Goal: Task Accomplishment & Management: Use online tool/utility

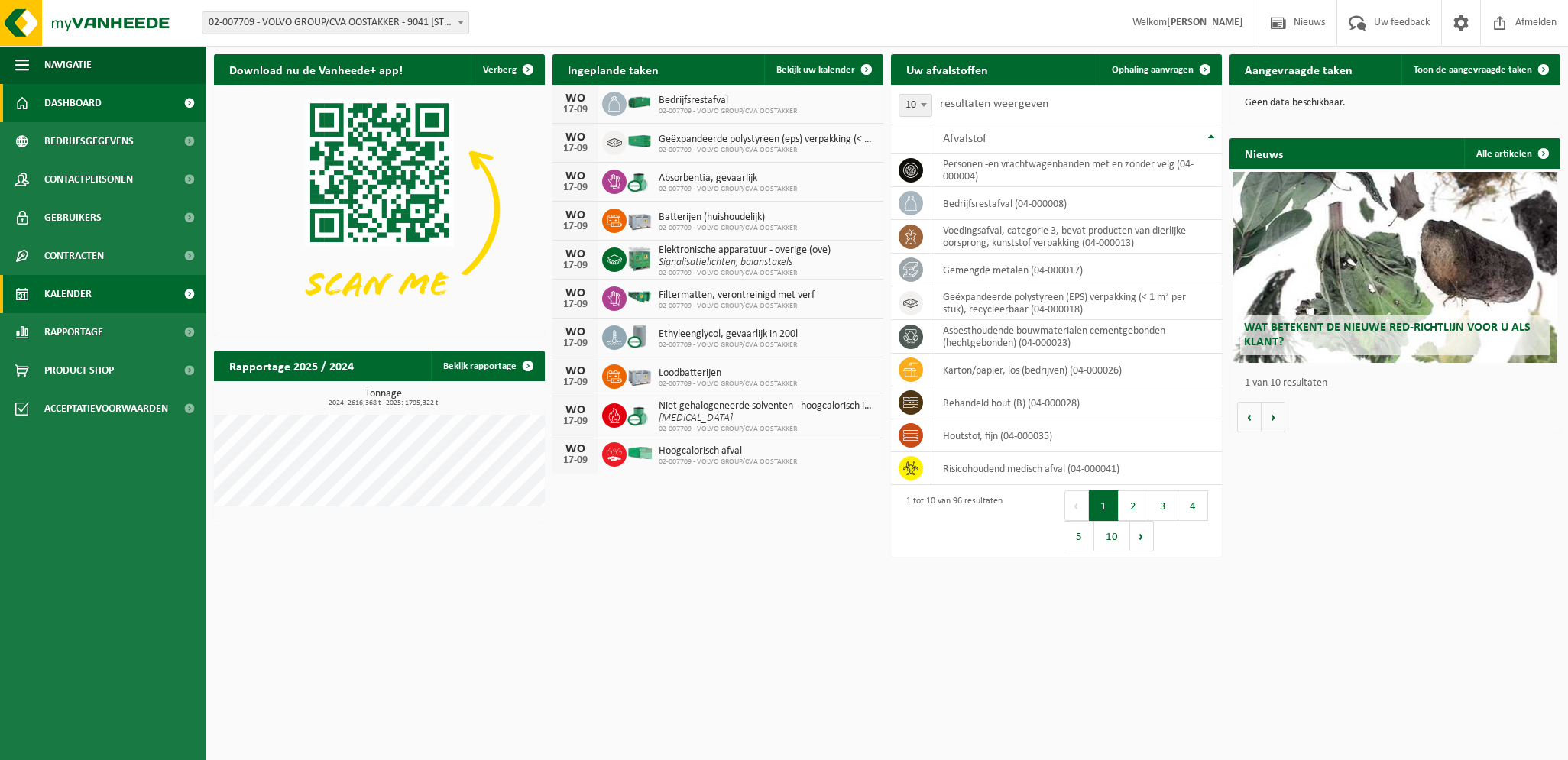
click at [79, 289] on span "Kalender" at bounding box center [67, 293] width 47 height 38
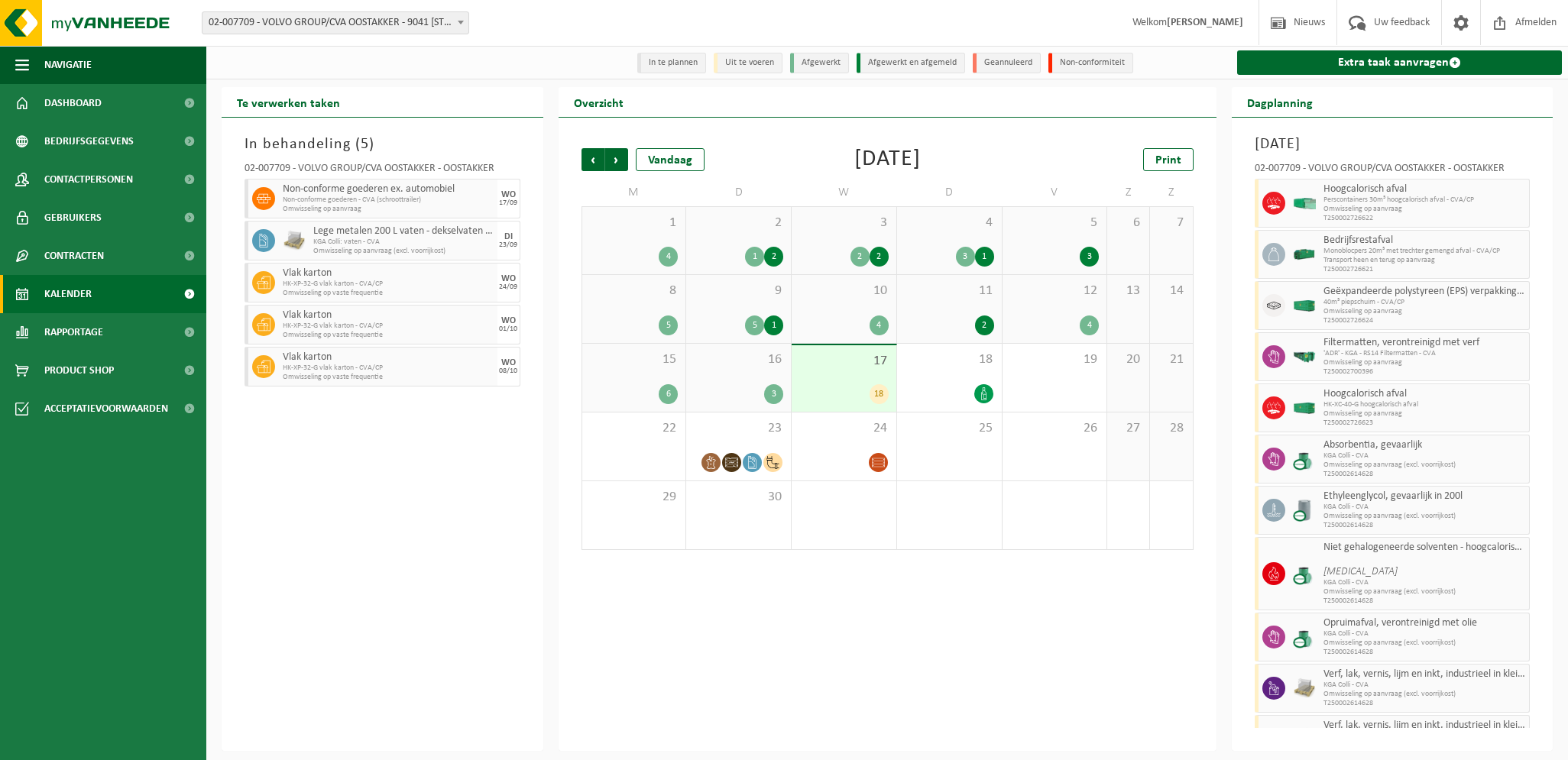
click at [832, 371] on div "17 18" at bounding box center [844, 379] width 105 height 66
click at [745, 442] on div "23" at bounding box center [738, 447] width 105 height 68
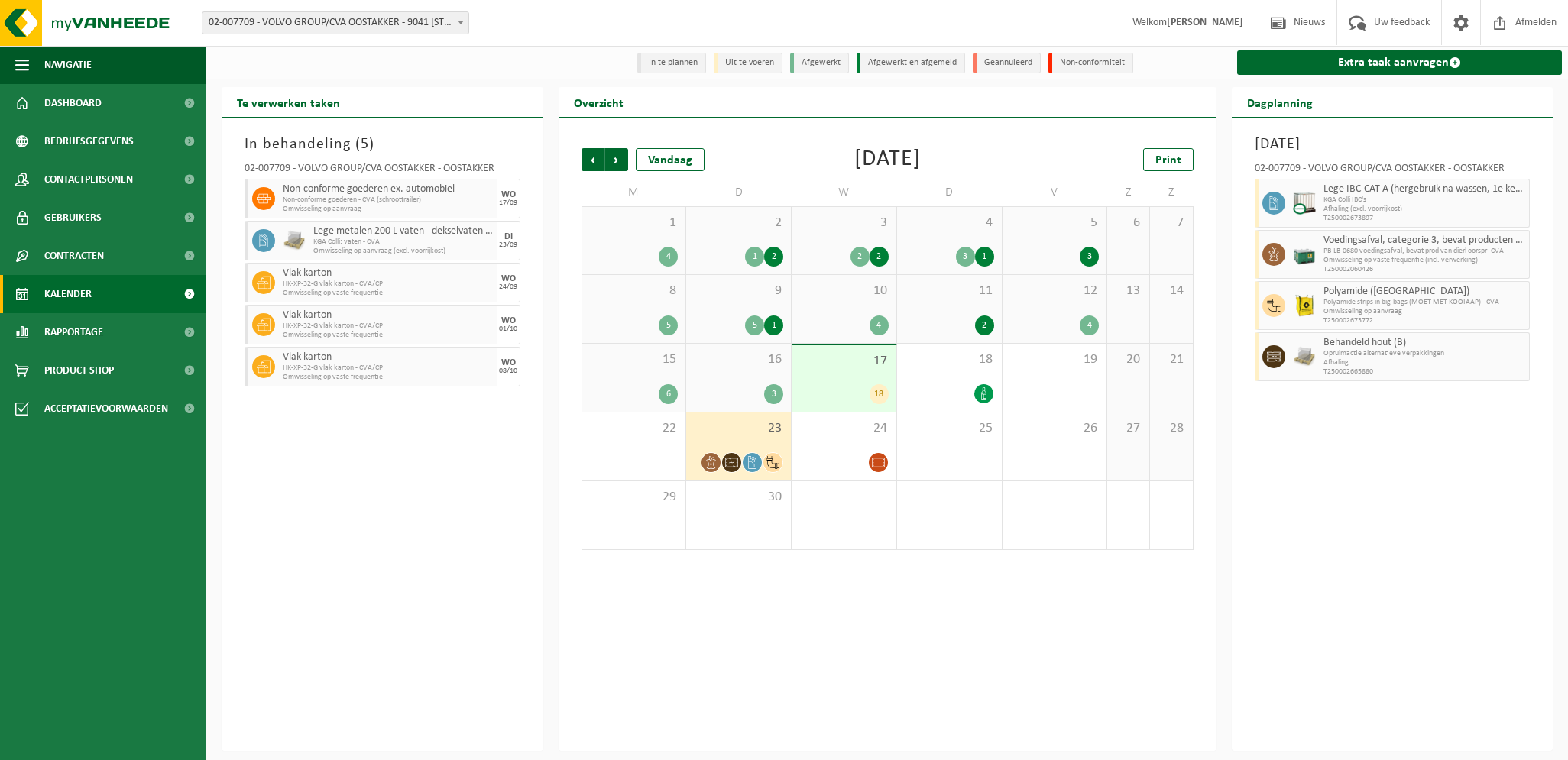
click at [837, 369] on span "17" at bounding box center [843, 361] width 89 height 17
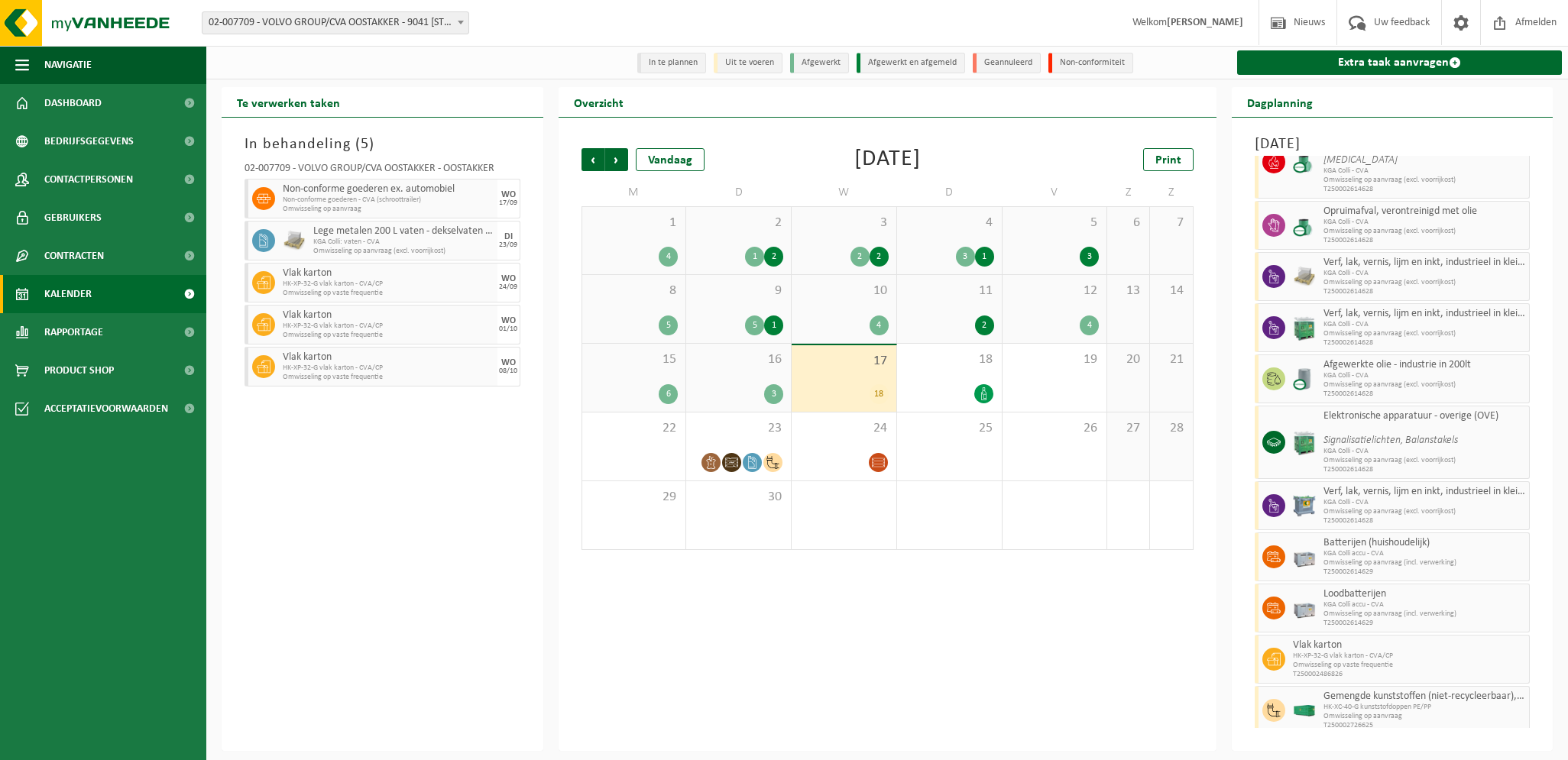
scroll to position [415, 0]
click at [1432, 657] on span "Omwisseling op vaste frequentie" at bounding box center [1409, 661] width 233 height 9
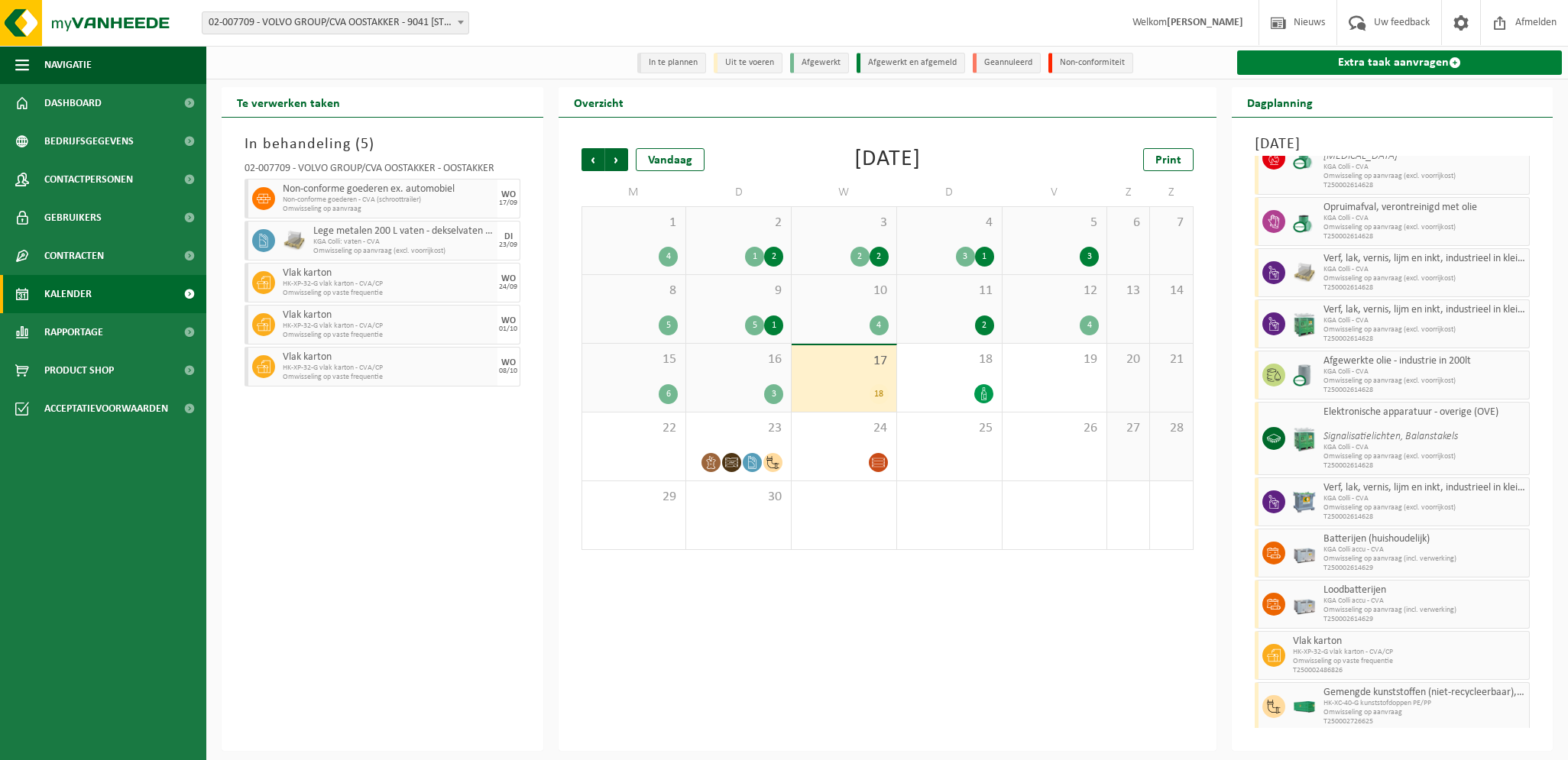
click at [1322, 64] on link "Extra taak aanvragen" at bounding box center [1399, 63] width 325 height 25
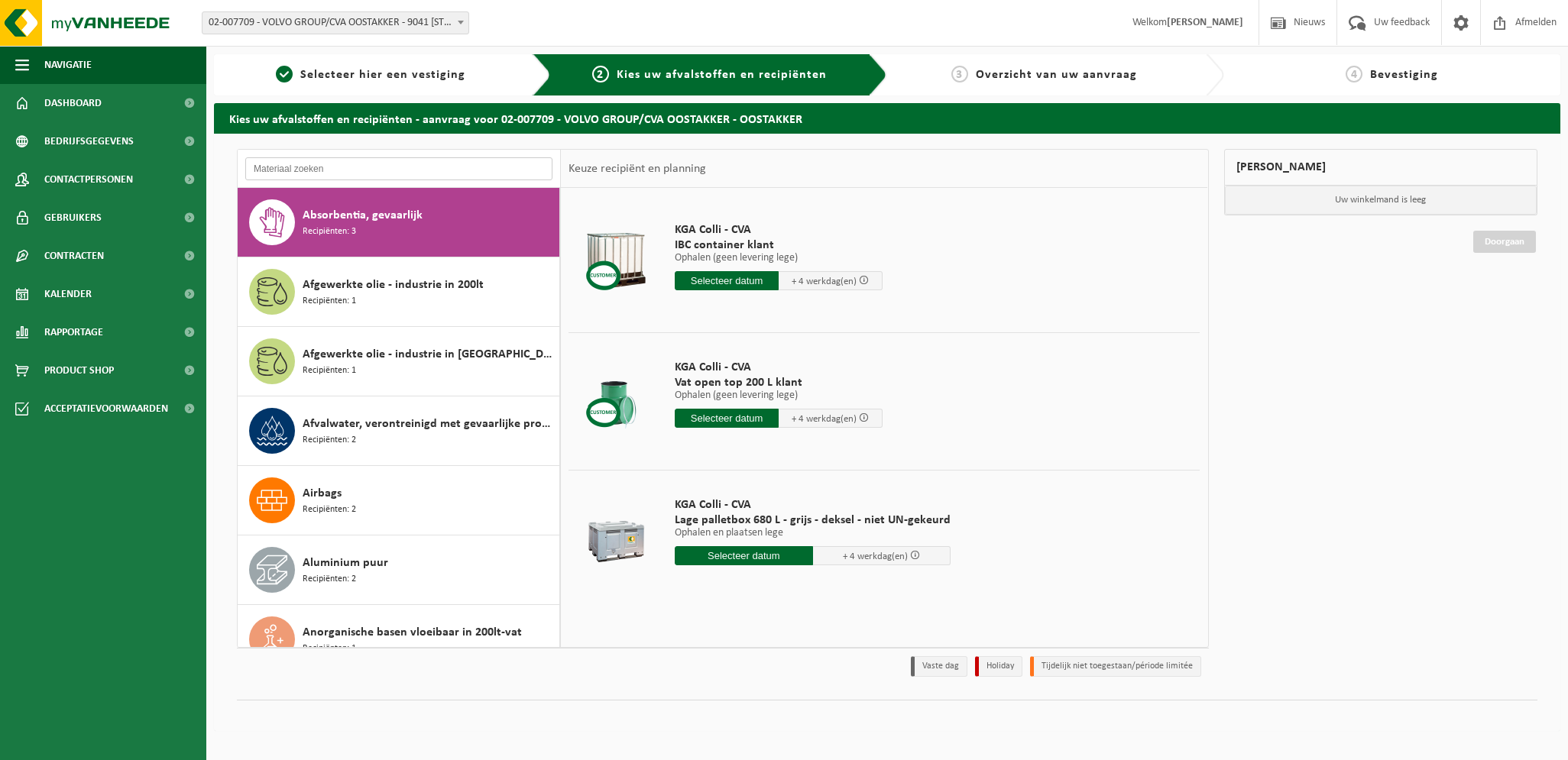
click at [346, 172] on input "text" at bounding box center [398, 169] width 307 height 23
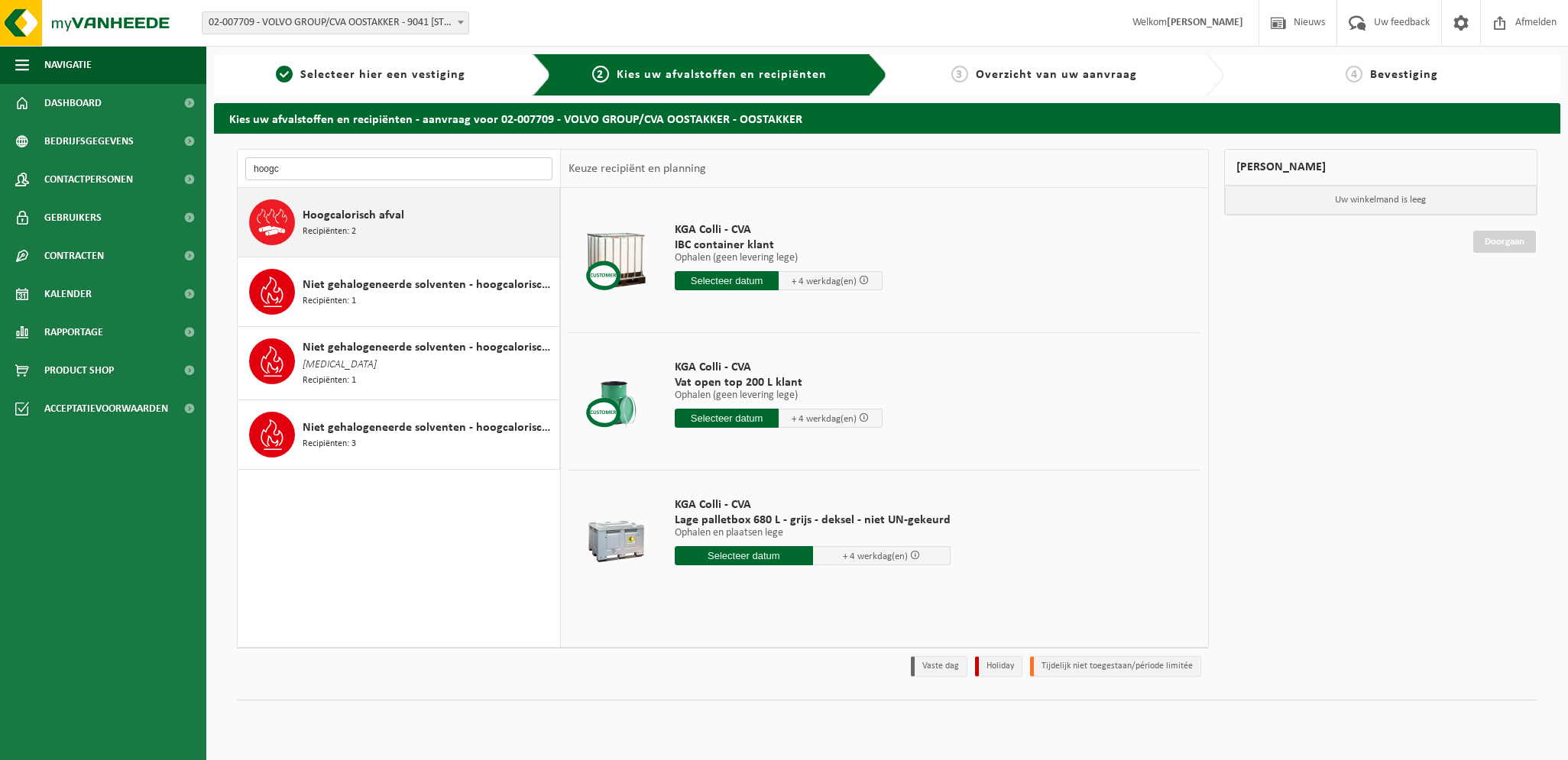
type input "hoogc"
click at [328, 233] on span "Recipiënten: 2" at bounding box center [329, 232] width 53 height 15
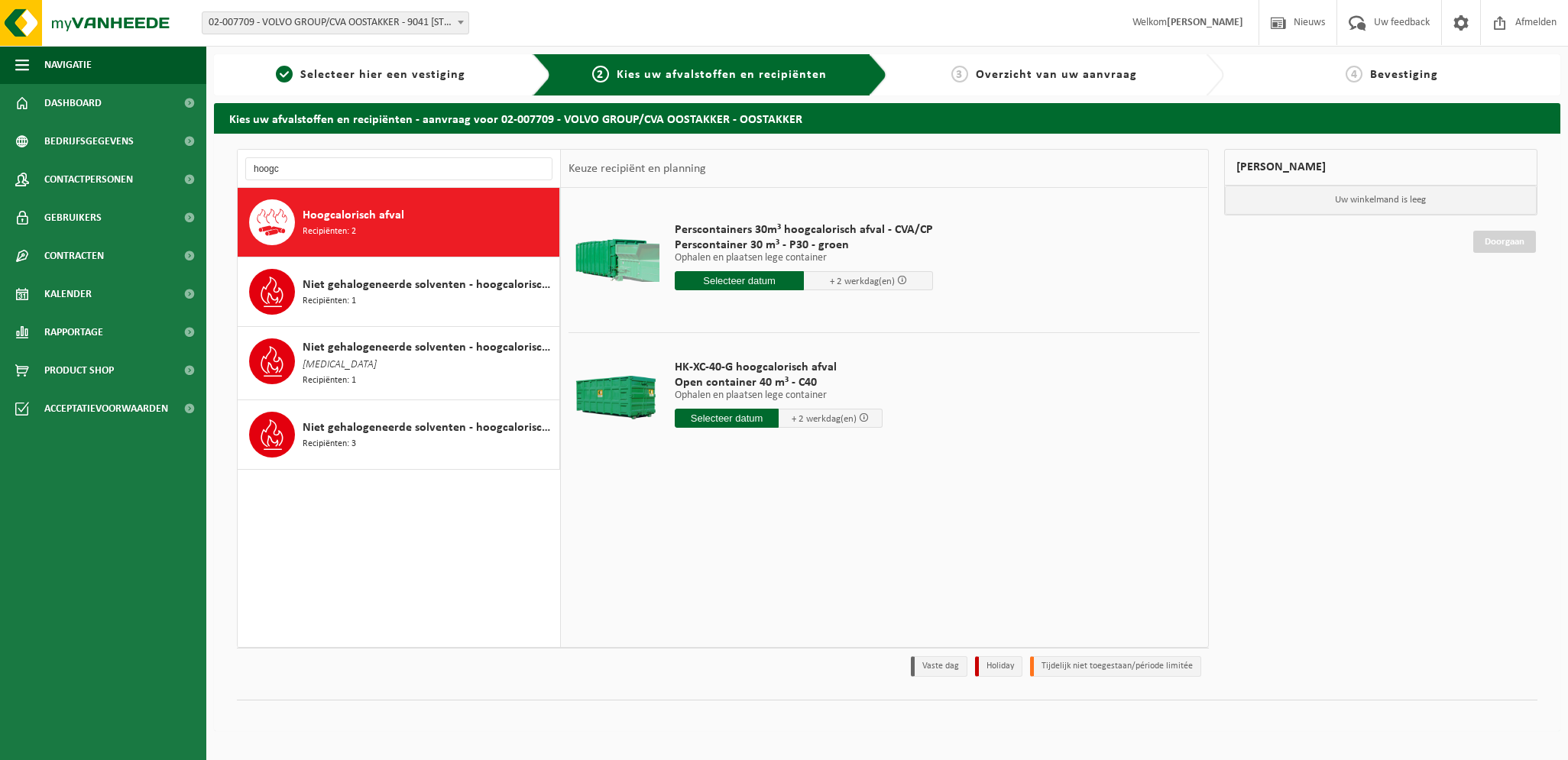
click at [709, 421] on input "text" at bounding box center [726, 417] width 104 height 19
click at [773, 559] on div "18" at bounding box center [769, 553] width 27 height 25
type input "Van 2025-09-18"
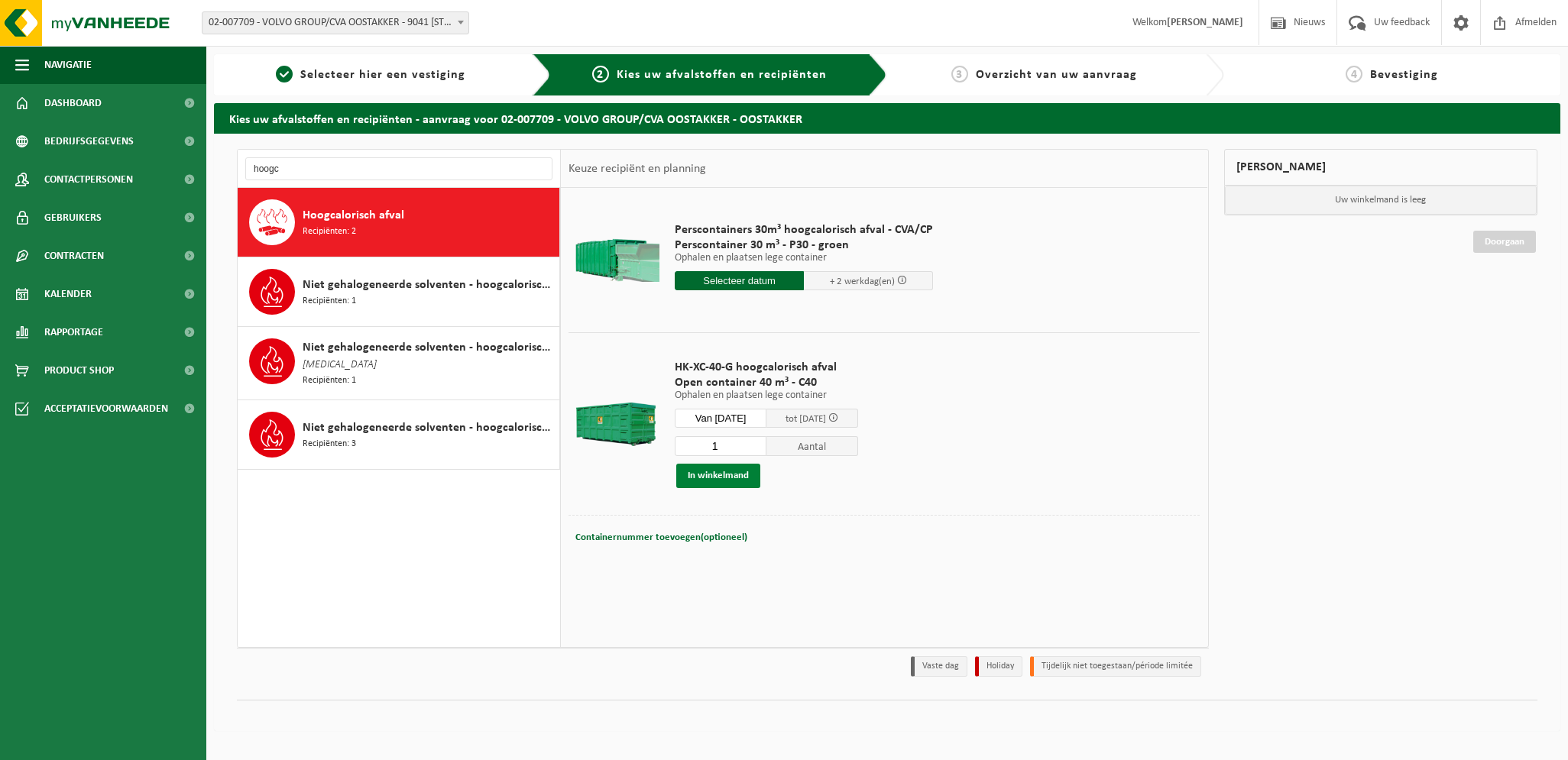
click at [731, 477] on button "In winkelmand" at bounding box center [717, 475] width 84 height 25
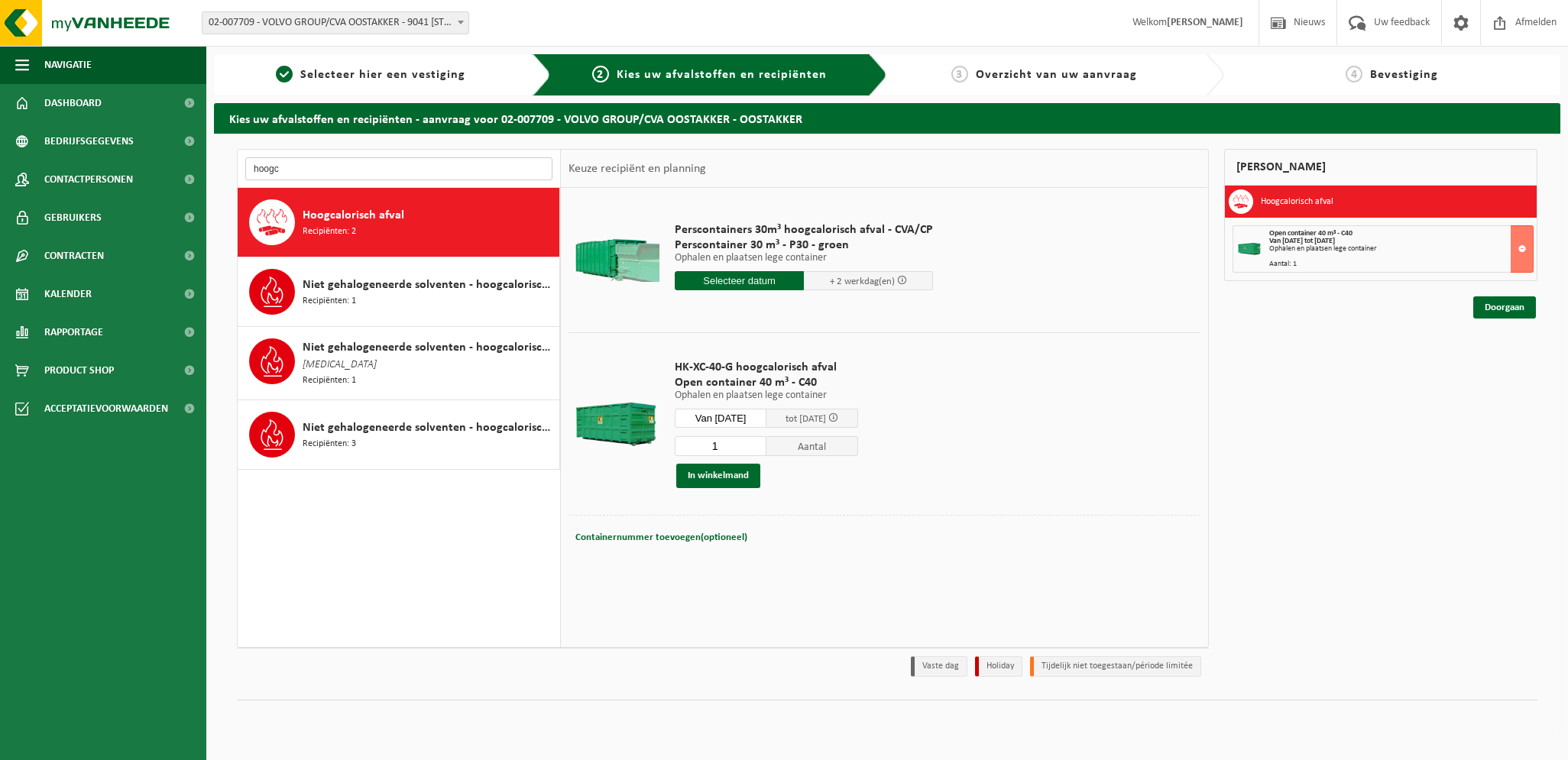
click at [290, 167] on input "hoogc" at bounding box center [398, 169] width 307 height 23
type input "h"
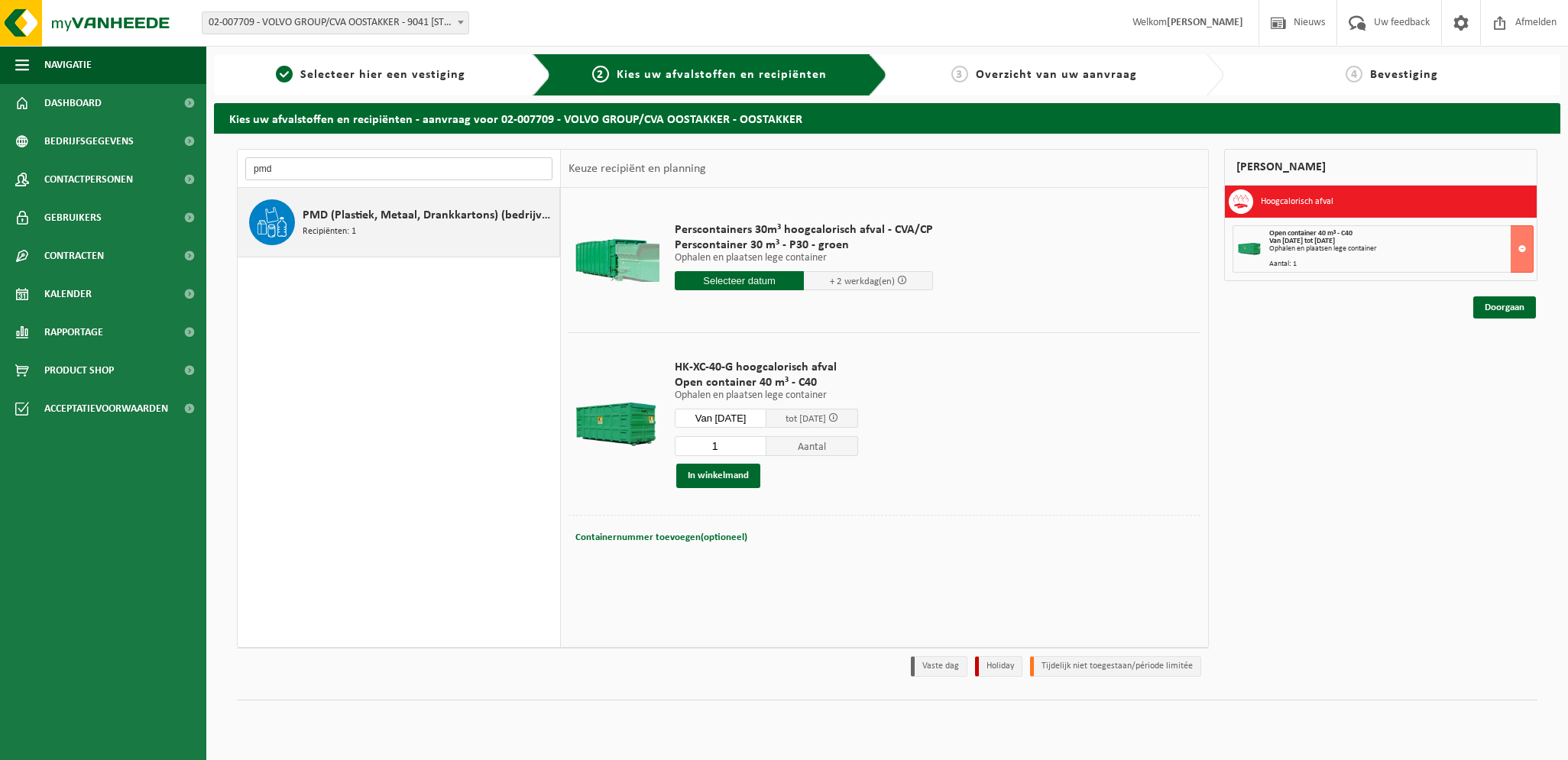
type input "pmd"
click at [395, 234] on div "PMD (Plastiek, Metaal, Drankkartons) (bedrijven) Recipiënten: 1" at bounding box center [429, 222] width 253 height 46
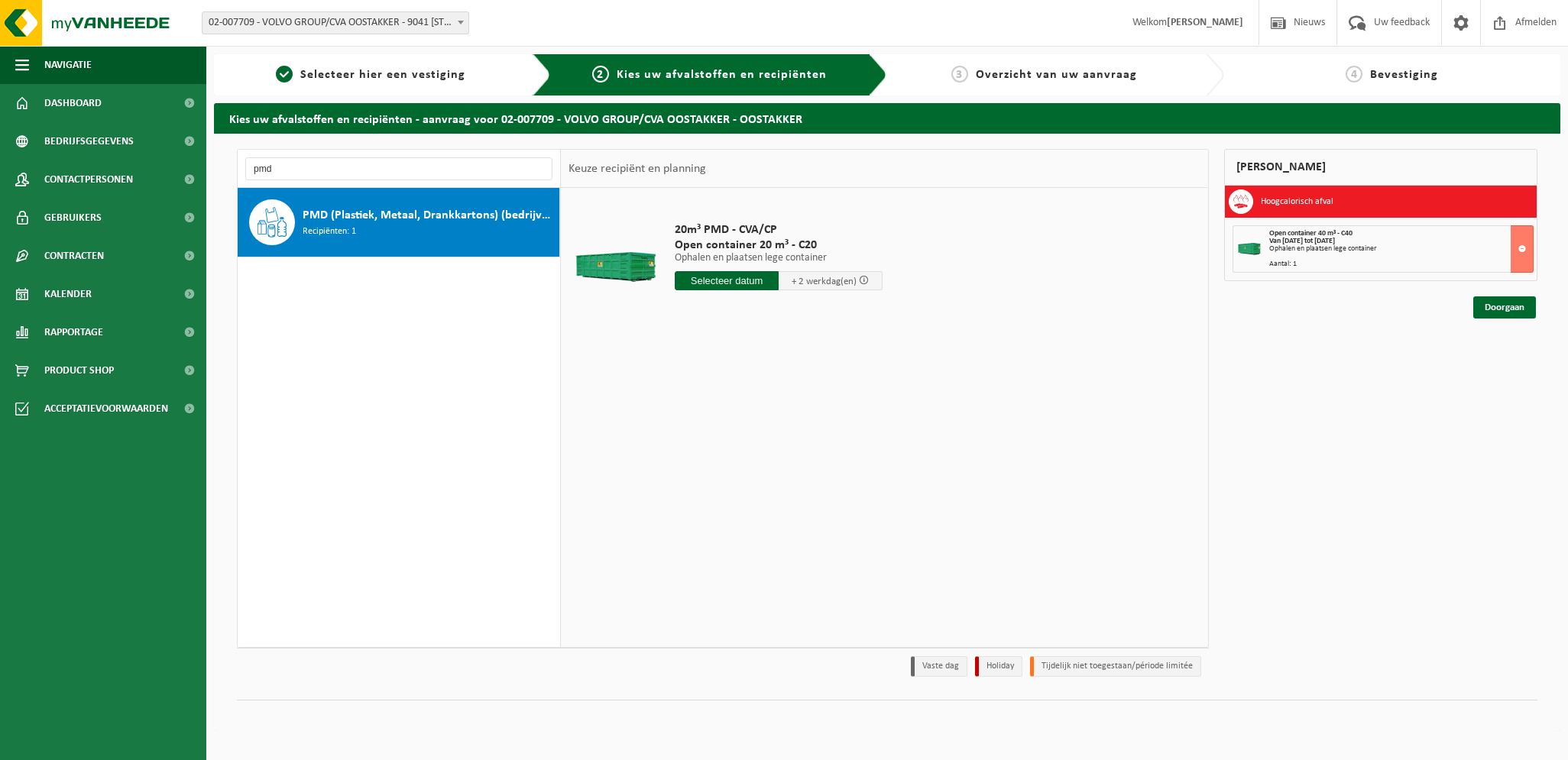
click at [737, 283] on input "text" at bounding box center [726, 280] width 104 height 19
click at [773, 421] on div "18" at bounding box center [769, 415] width 27 height 25
type input "Van 2025-09-18"
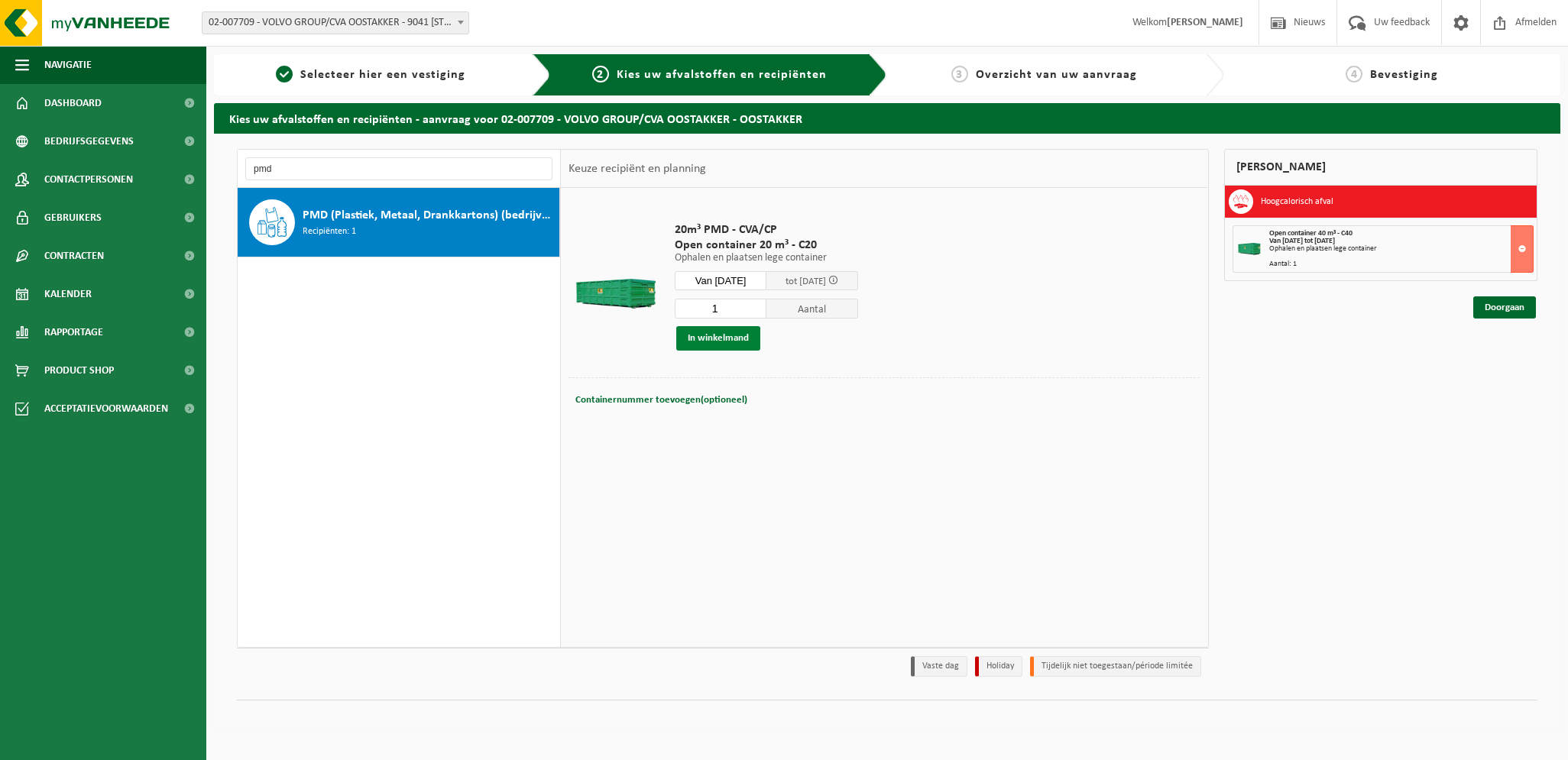
click at [729, 340] on button "In winkelmand" at bounding box center [717, 338] width 84 height 25
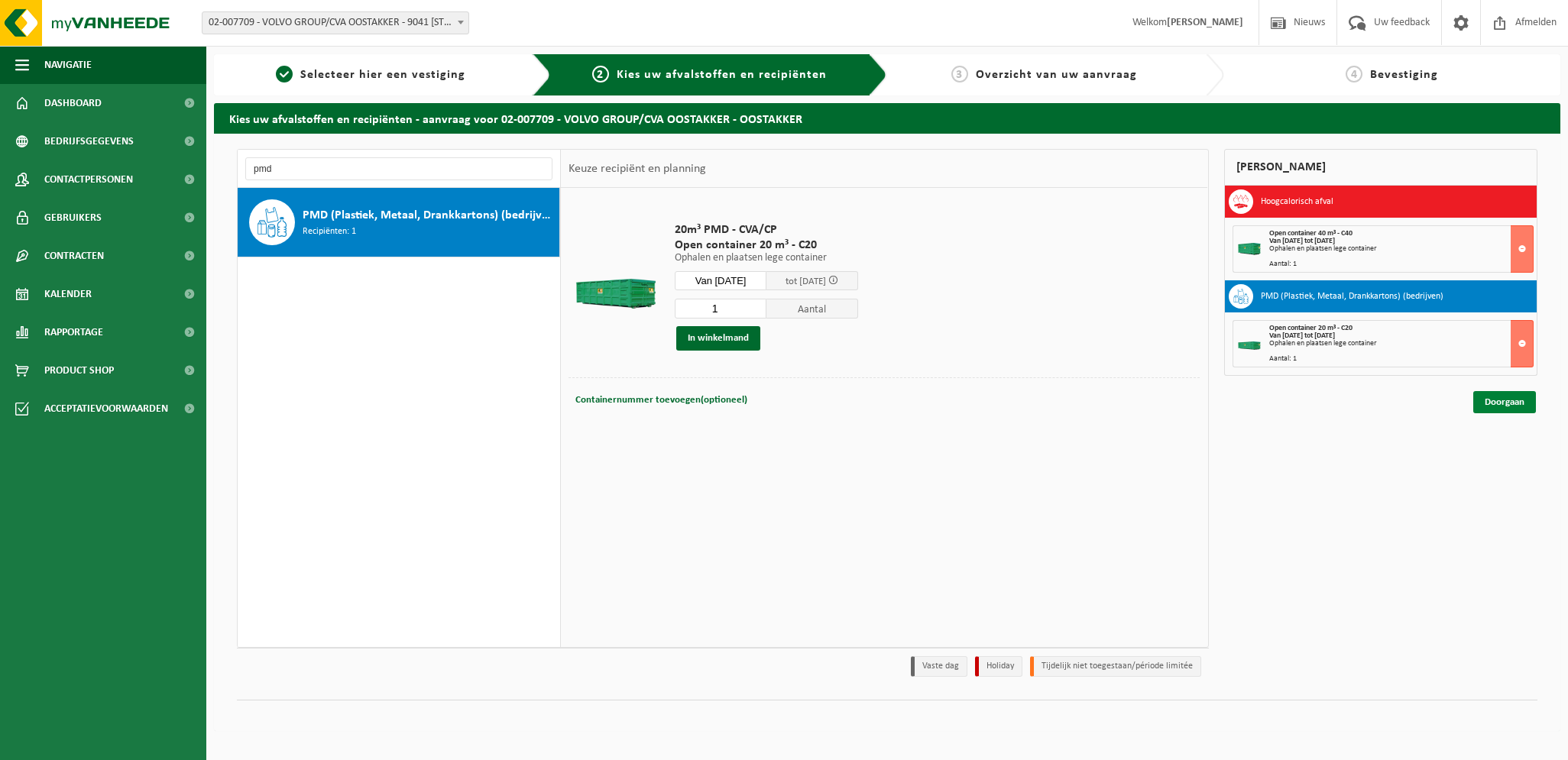
click at [1504, 402] on link "Doorgaan" at bounding box center [1504, 402] width 63 height 22
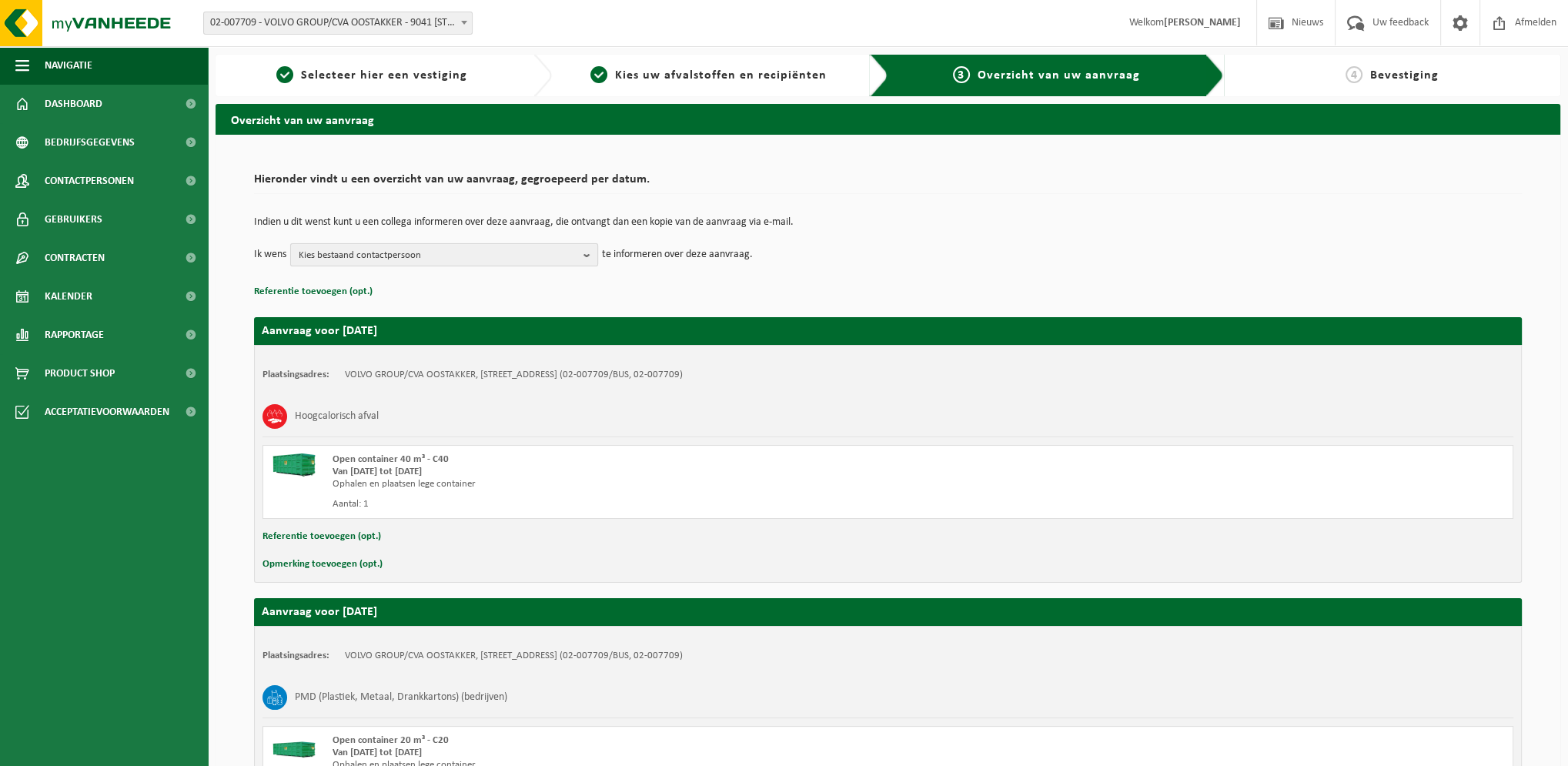
click at [583, 253] on b "button" at bounding box center [590, 254] width 14 height 21
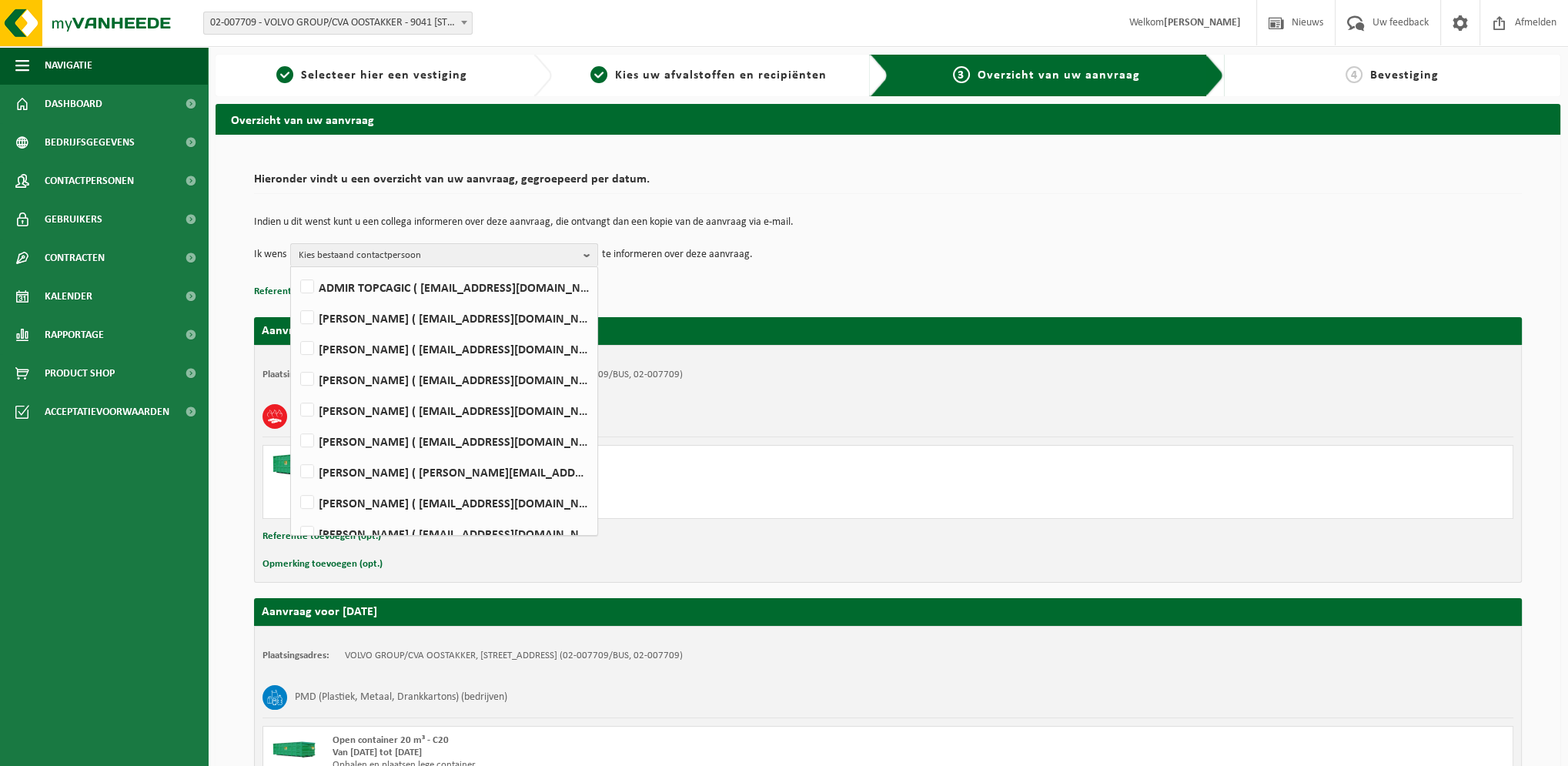
scroll to position [930, 0]
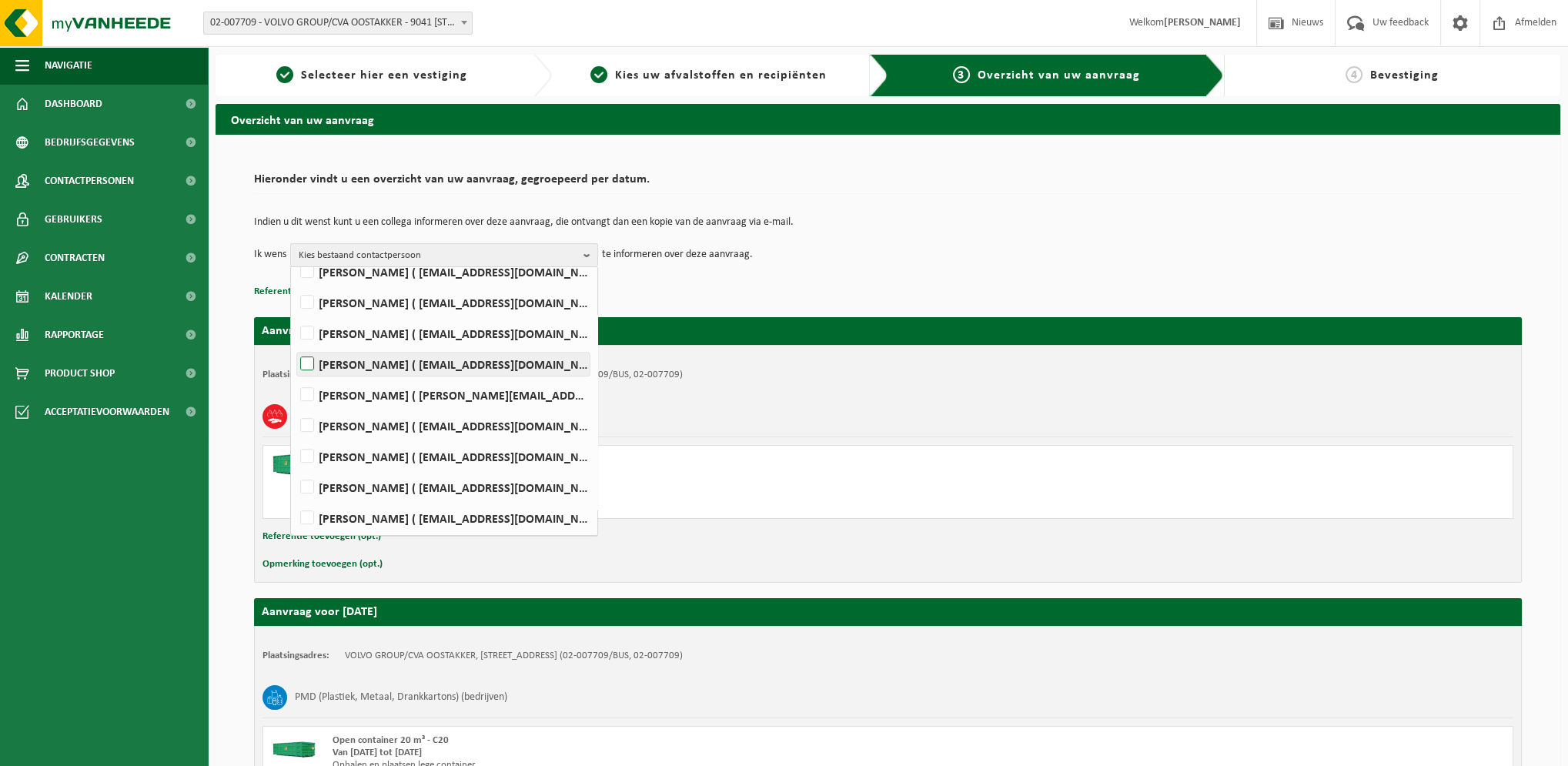
click at [315, 362] on label "WIM VEIRMAN ( wim.veirman@volvo.com )" at bounding box center [443, 364] width 293 height 23
click at [294, 344] on input "WIM VEIRMAN ( wim.veirman@volvo.com )" at bounding box center [294, 344] width 1 height 1
checkbox input "true"
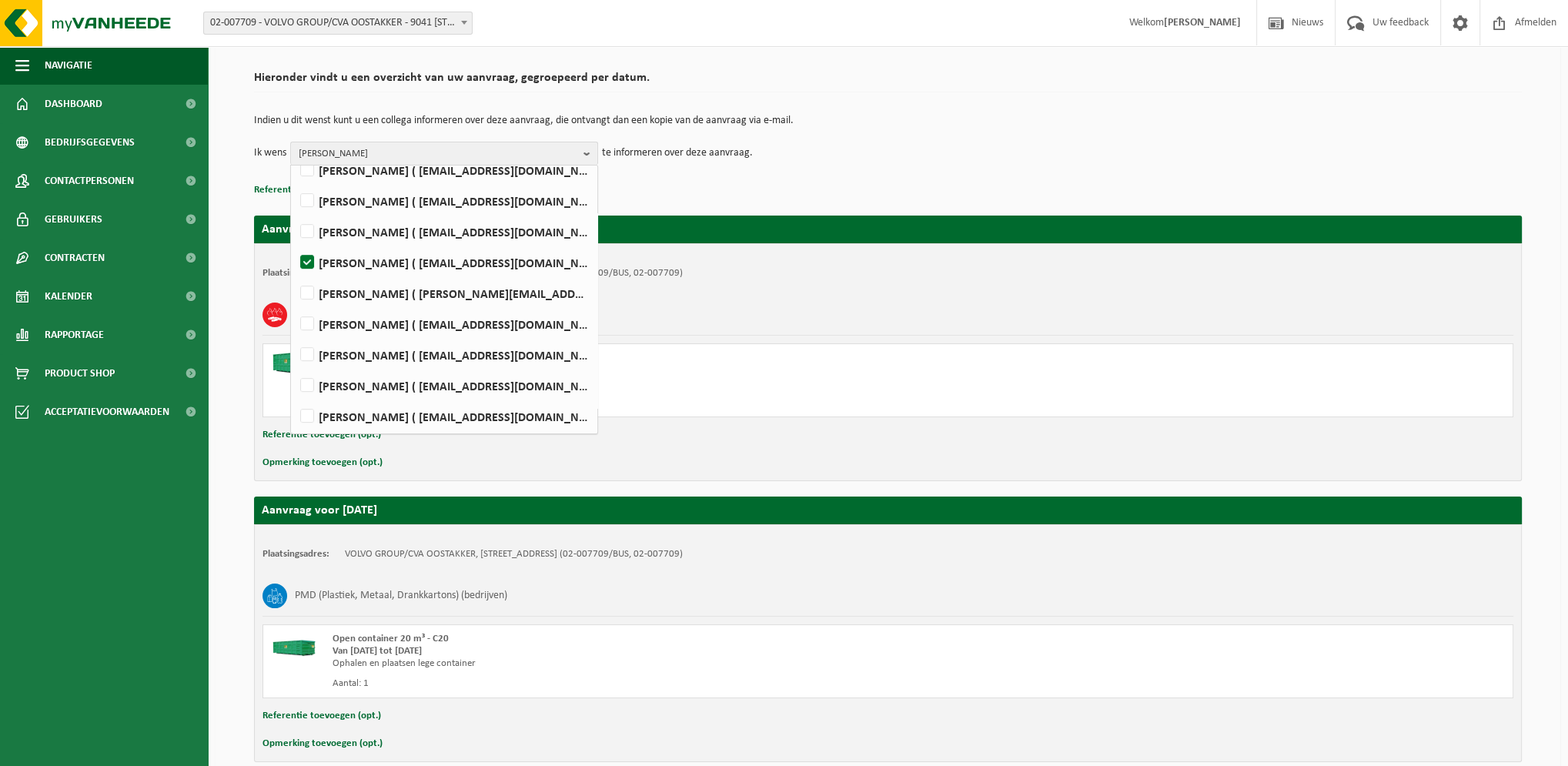
scroll to position [173, 0]
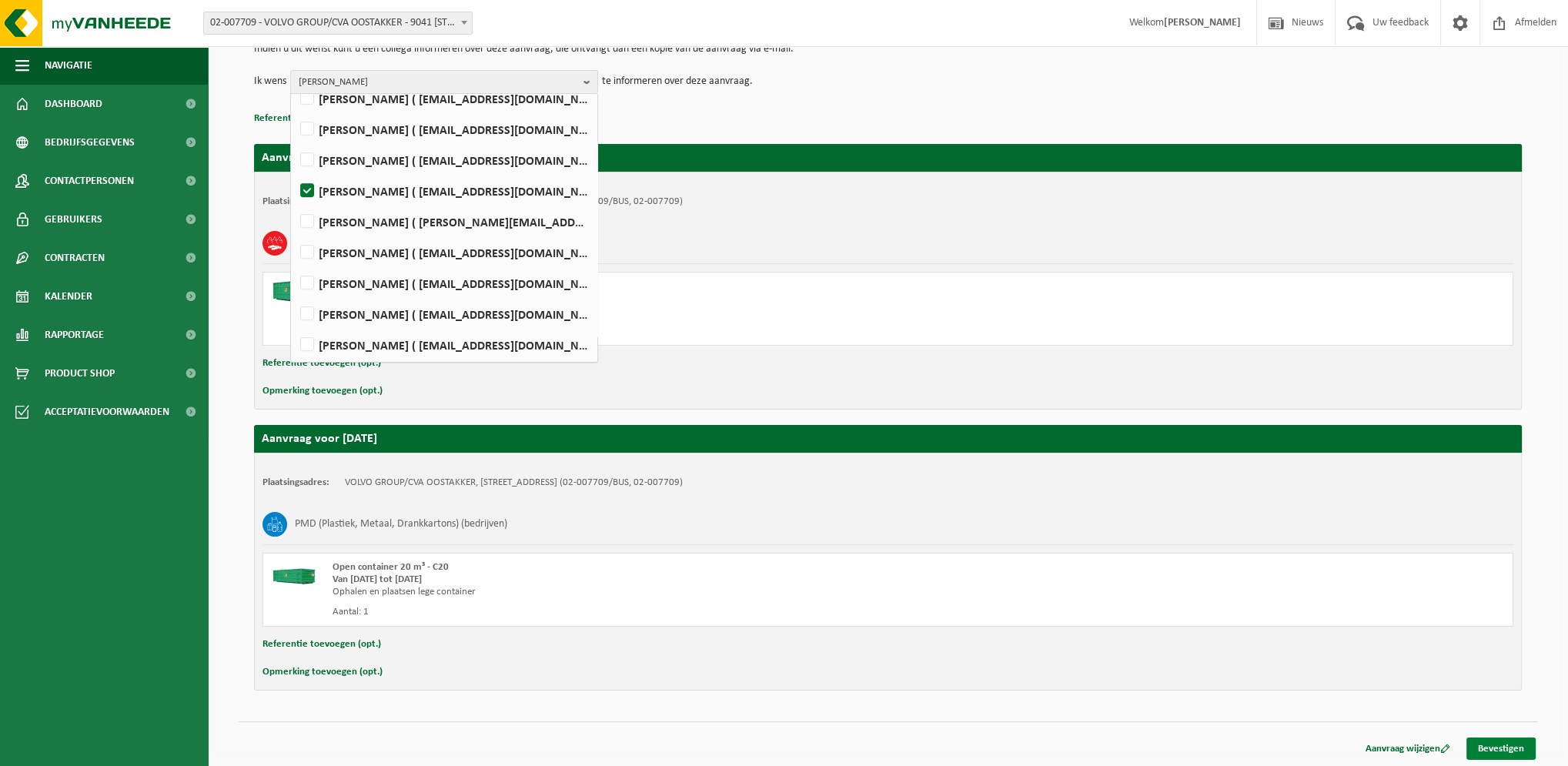
click at [1511, 741] on link "Bevestigen" at bounding box center [1501, 748] width 70 height 22
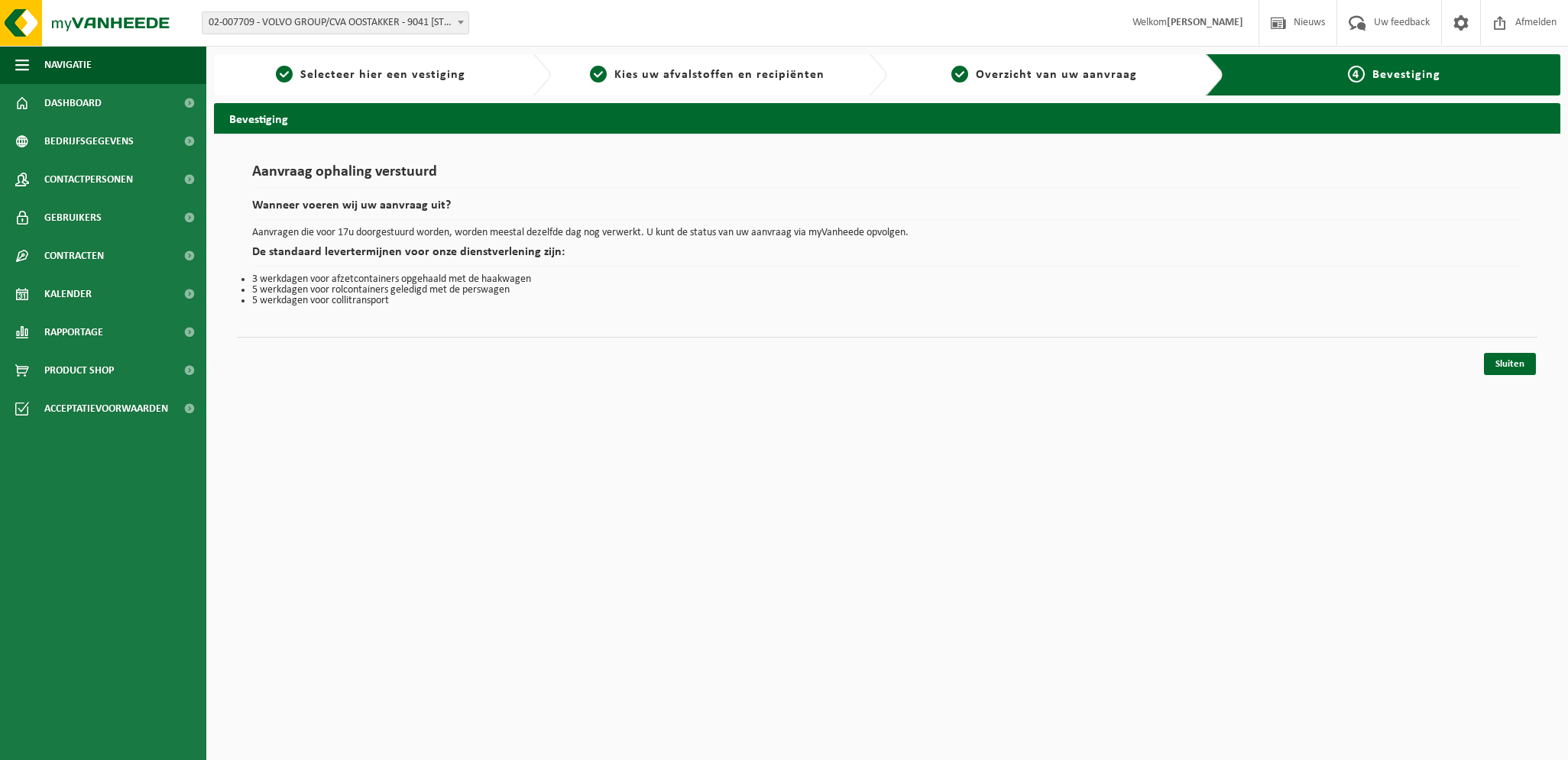
click at [782, 523] on html "Vestiging: 02-007709 - VOLVO GROUP/CVA OOSTAKKER - 9041 OOSTAKKER, SMALLEHEERWE…" at bounding box center [784, 380] width 1568 height 760
click at [76, 296] on span "Kalender" at bounding box center [67, 293] width 47 height 38
